Goal: Ask a question

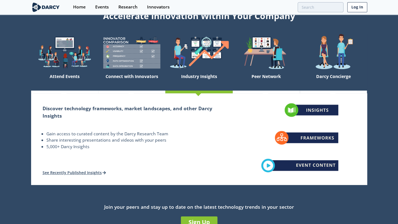
scroll to position [27, 0]
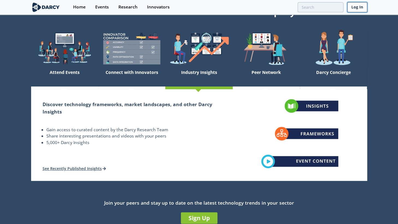
click at [358, 7] on link "Log In" at bounding box center [357, 7] width 20 height 10
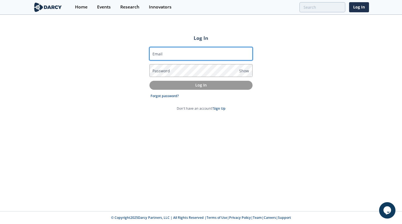
click at [193, 55] on input "Email" at bounding box center [200, 53] width 103 height 13
paste input "[EMAIL_ADDRESS][DOMAIN_NAME]"
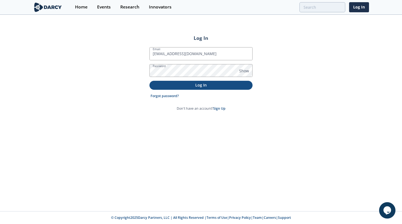
click at [204, 83] on p "Log In" at bounding box center [200, 85] width 95 height 6
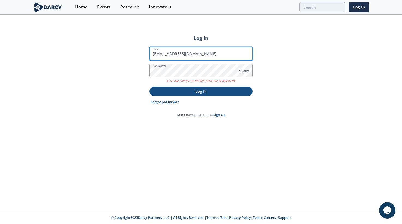
drag, startPoint x: 206, startPoint y: 51, endPoint x: 142, endPoint y: 53, distance: 64.7
click at [142, 53] on div "Log In Email [EMAIL_ADDRESS][DOMAIN_NAME] Password Show You have entered an inv…" at bounding box center [201, 113] width 402 height 196
paste input "Neven.Krstulovic@exxonmob"
type input "[EMAIL_ADDRESS][DOMAIN_NAME]"
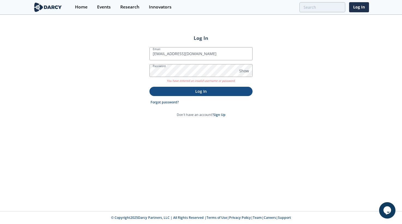
click at [208, 91] on p "Log In" at bounding box center [200, 91] width 95 height 6
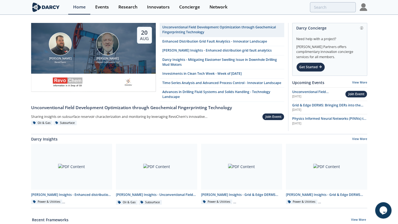
click at [383, 209] on icon "$i18n('chat', 'chat_widget')" at bounding box center [383, 210] width 8 height 8
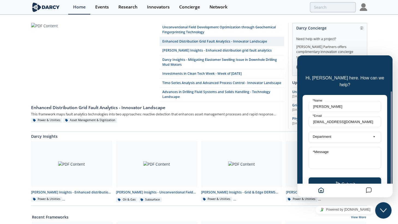
scroll to position [19, 0]
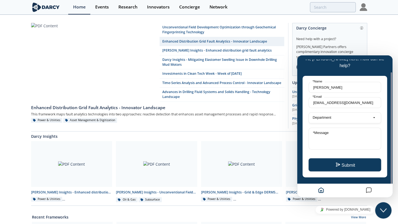
click at [352, 154] on div "Submit" at bounding box center [345, 162] width 73 height 17
click at [347, 129] on textarea "* Message" at bounding box center [345, 139] width 73 height 22
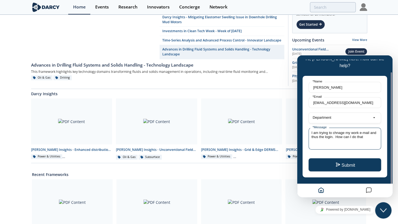
scroll to position [55, 0]
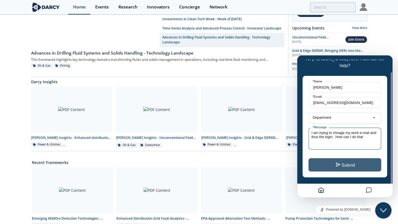
type textarea "I am trying to chnage my work e-mail and thus the login. How can I do that"
click at [346, 158] on button "Submit" at bounding box center [345, 164] width 73 height 13
